Goal: Task Accomplishment & Management: Manage account settings

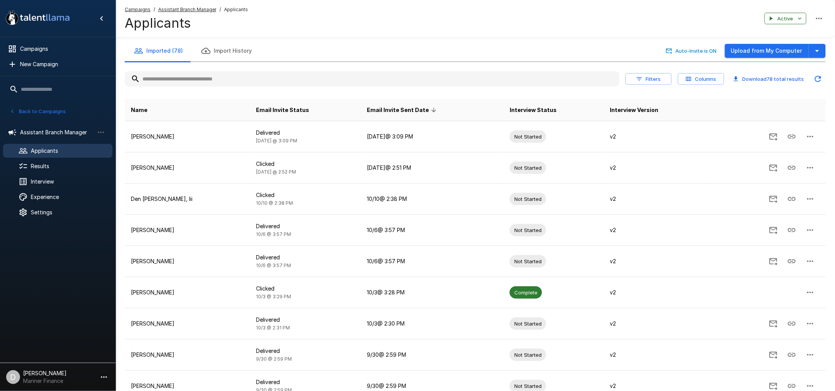
click at [54, 110] on button "Back to Campaigns" at bounding box center [38, 112] width 60 height 12
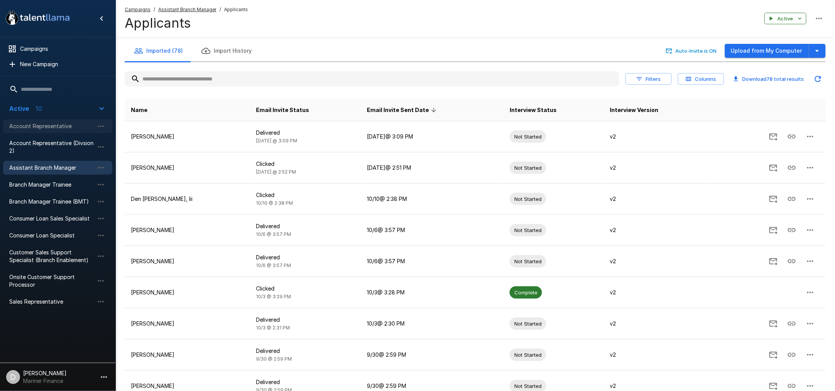
click at [48, 123] on span "Account Representative" at bounding box center [51, 126] width 85 height 8
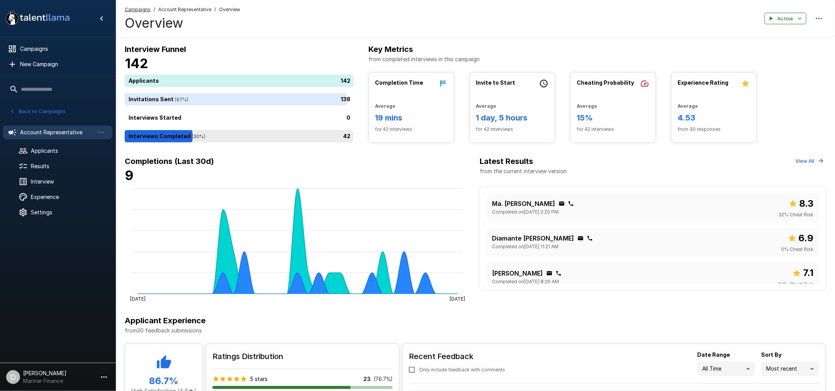
click at [220, 136] on div "42" at bounding box center [241, 136] width 232 height 12
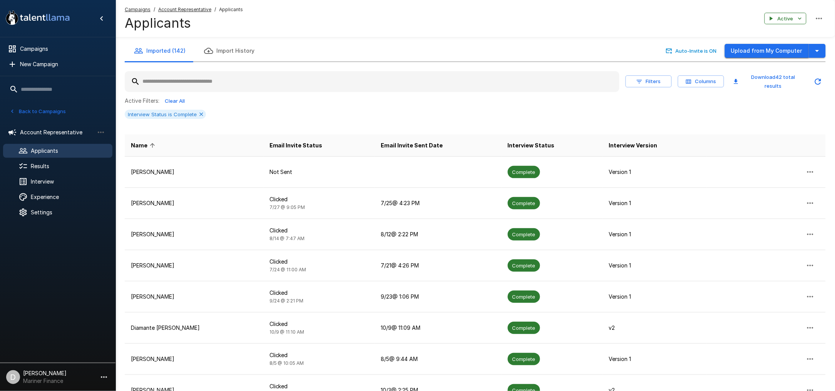
click at [771, 48] on button "Upload from My Computer" at bounding box center [767, 51] width 84 height 14
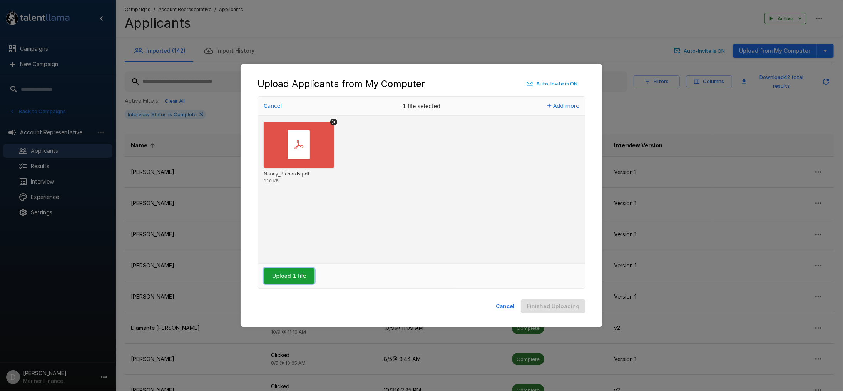
click at [294, 273] on button "Upload 1 file" at bounding box center [289, 275] width 51 height 15
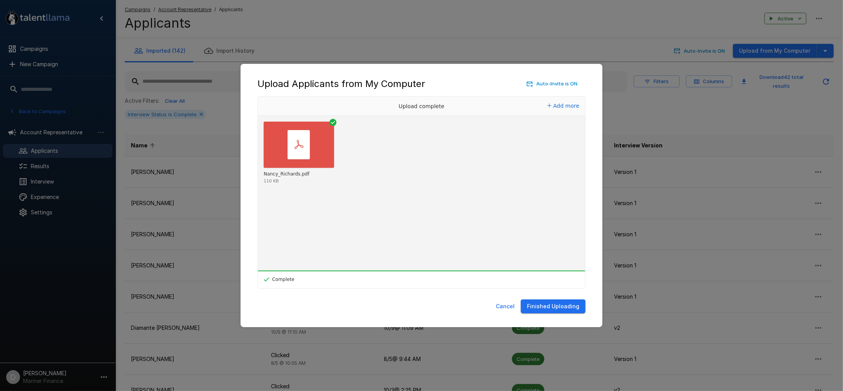
click at [558, 307] on button "Finished Uploading" at bounding box center [553, 307] width 65 height 14
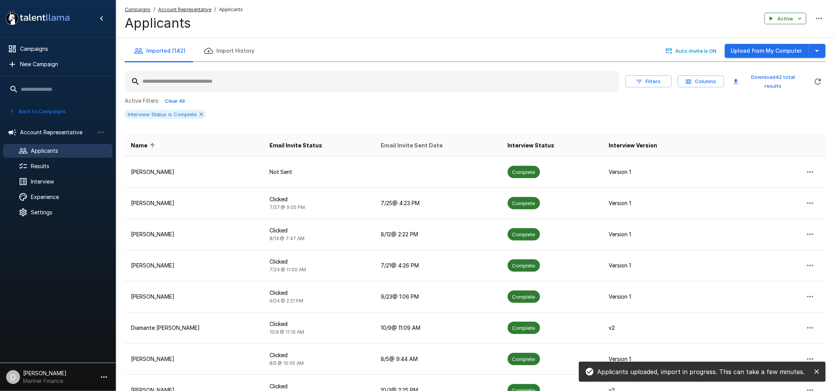
click at [397, 141] on span "Email Invite Sent Date" at bounding box center [412, 145] width 62 height 9
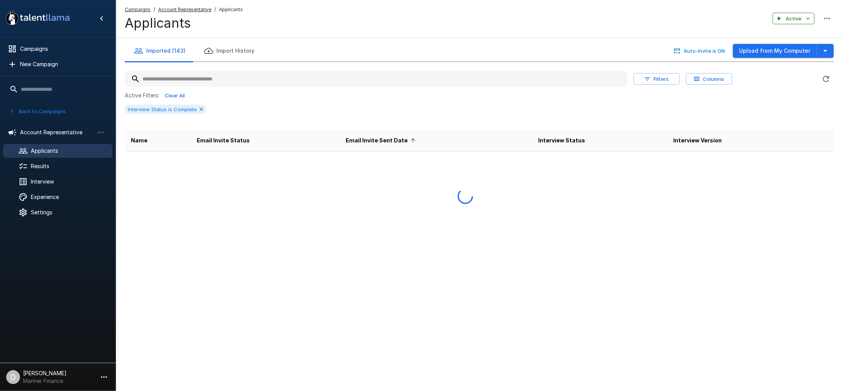
click at [397, 140] on span "Email Invite Sent Date" at bounding box center [382, 140] width 72 height 9
